Goal: Transaction & Acquisition: Subscribe to service/newsletter

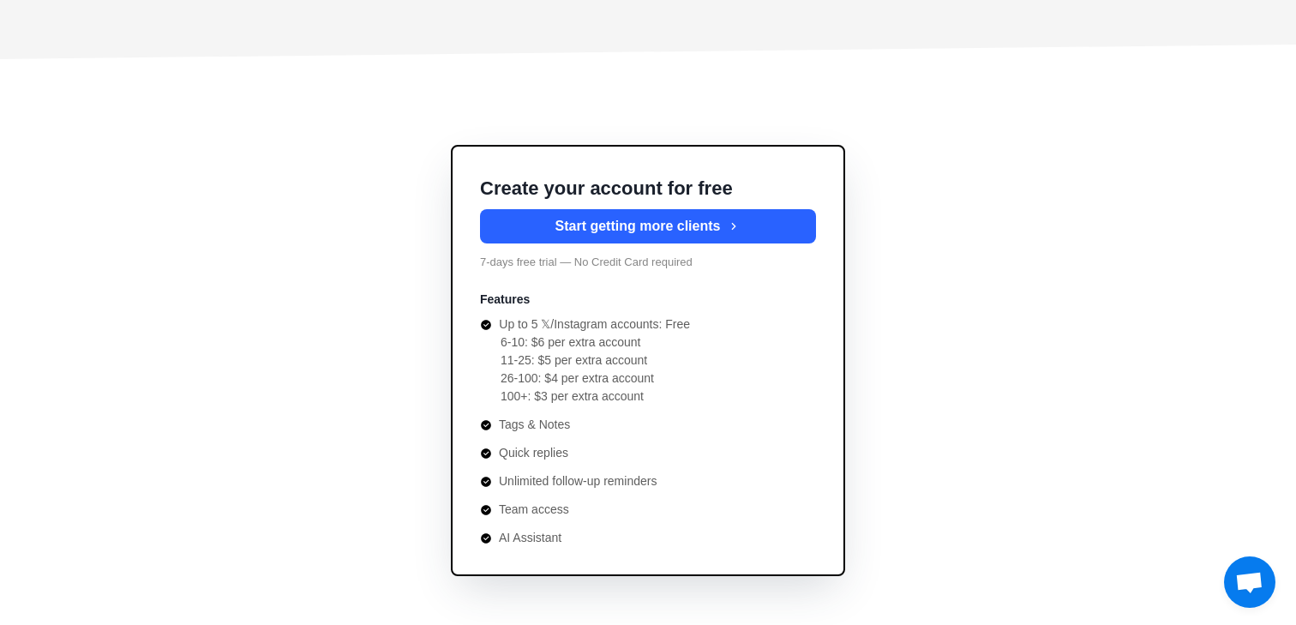
scroll to position [6201, 0]
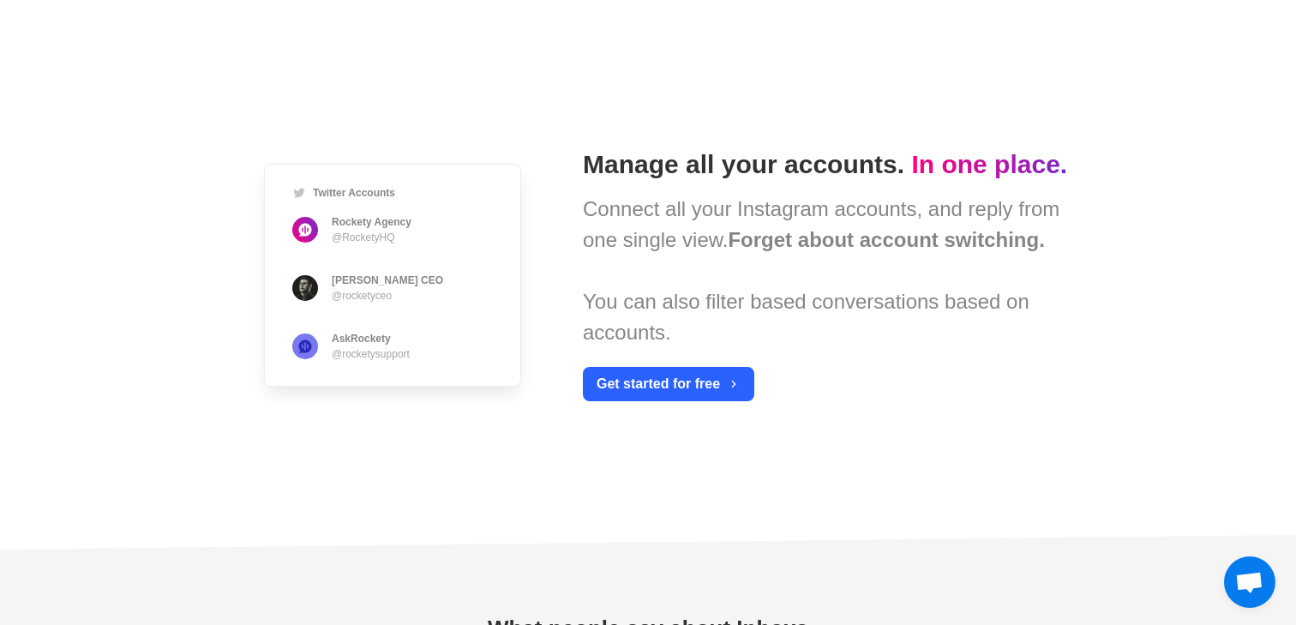
type textarea "*"
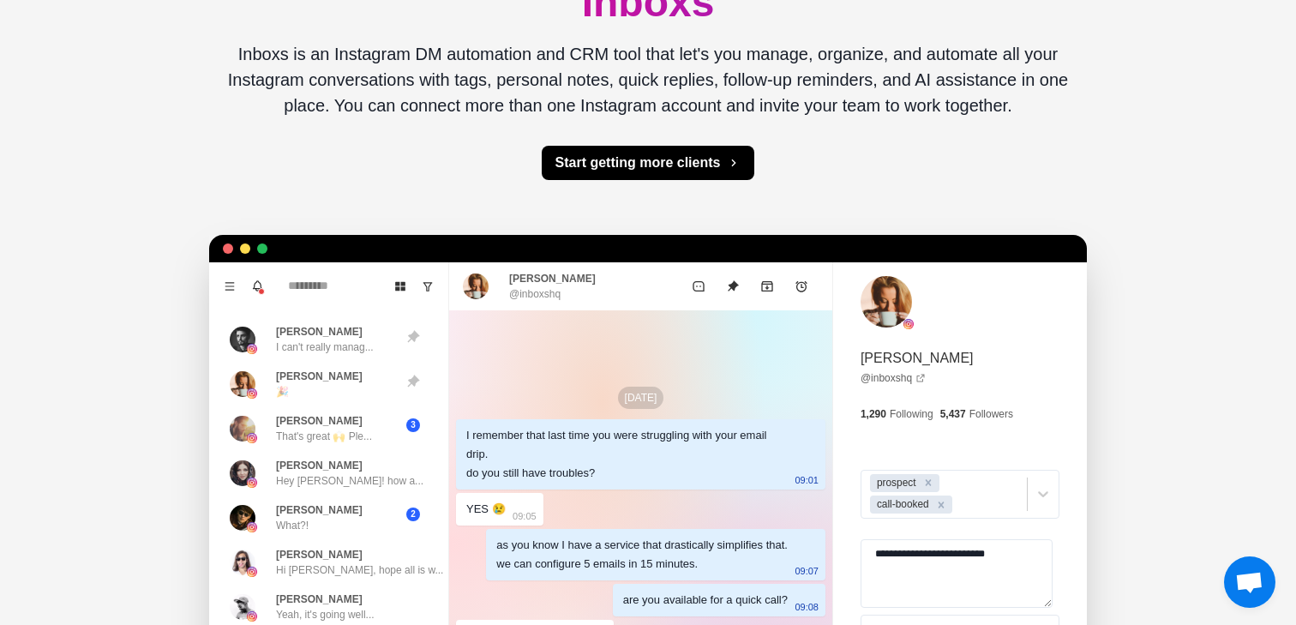
scroll to position [0, 0]
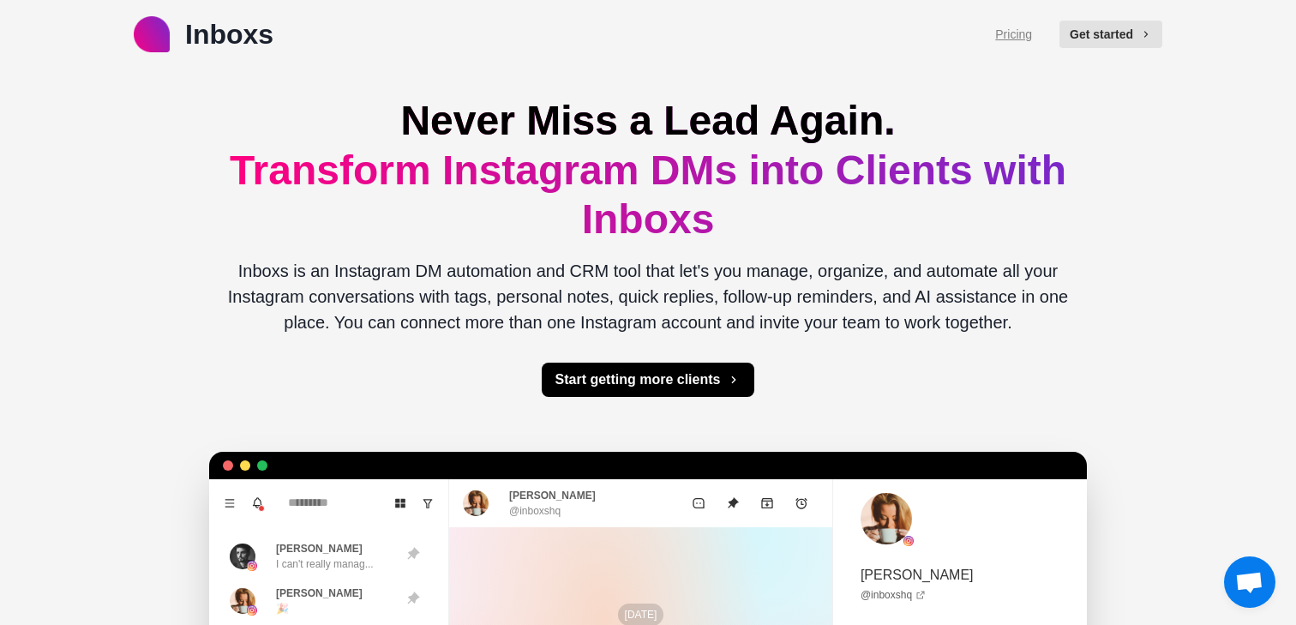
click at [1006, 37] on link "Pricing" at bounding box center [1013, 35] width 37 height 18
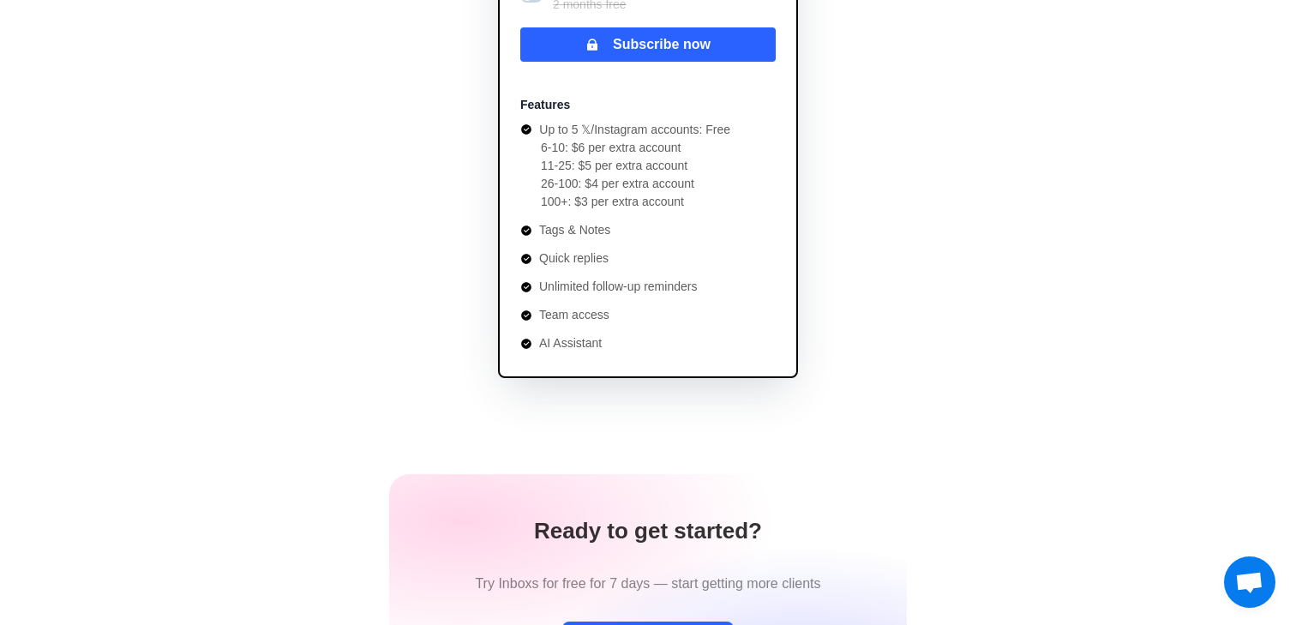
scroll to position [338, 0]
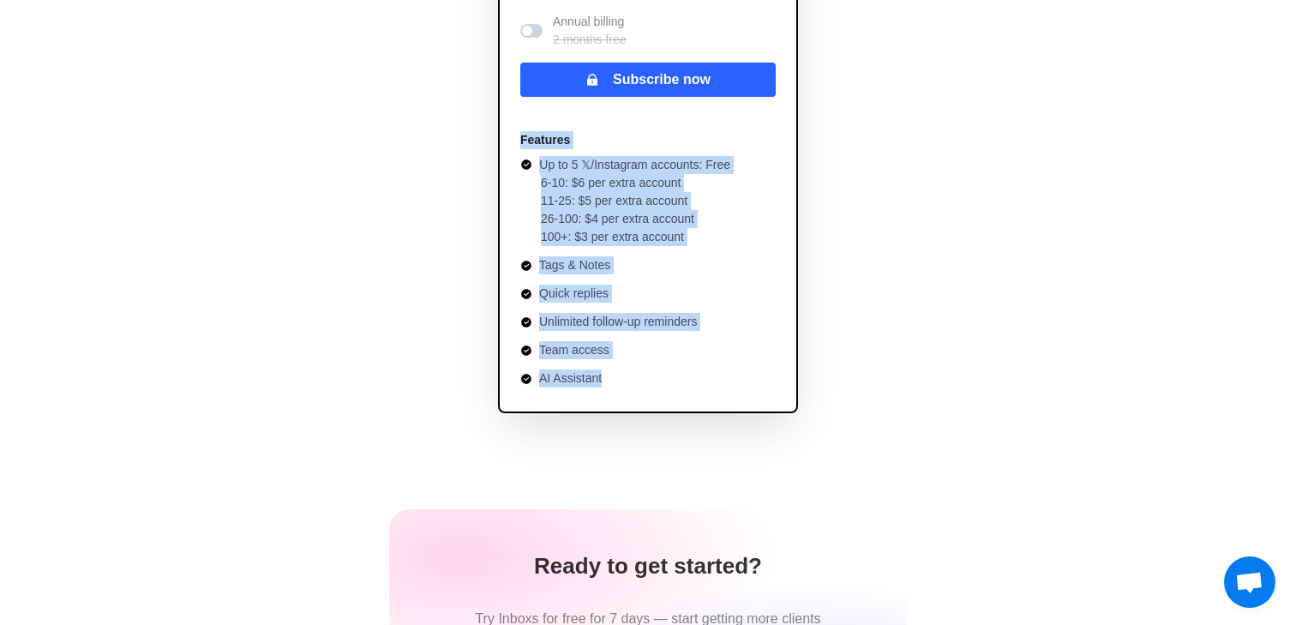
drag, startPoint x: 613, startPoint y: 391, endPoint x: 517, endPoint y: 131, distance: 276.8
click at [517, 131] on div "Inboxs $ 35 /month Billed $ 35 monthly Annual billing 2 months free Subscribe n…" at bounding box center [648, 139] width 300 height 547
copy div "Features Up to 5 𝕏/Instagram accounts: Free 6-10: $6 per extra account 11-25: $…"
